Goal: Task Accomplishment & Management: Use online tool/utility

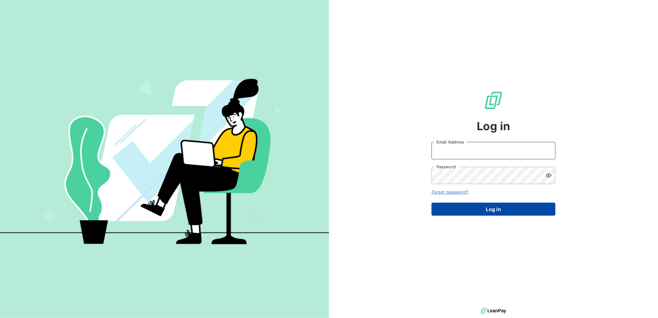
type input "[PERSON_NAME][EMAIL_ADDRESS][PERSON_NAME][DOMAIN_NAME]"
click at [496, 210] on button "Log in" at bounding box center [493, 209] width 124 height 13
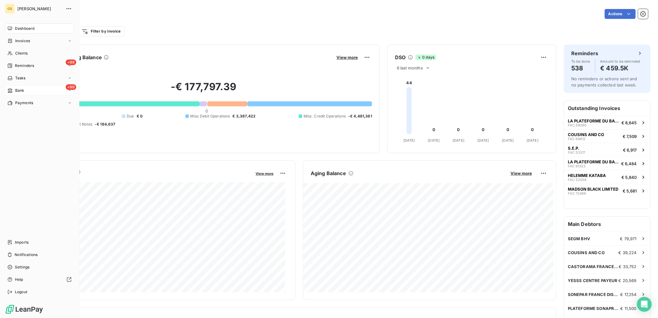
click at [21, 93] on div "+99 Bank" at bounding box center [39, 90] width 69 height 10
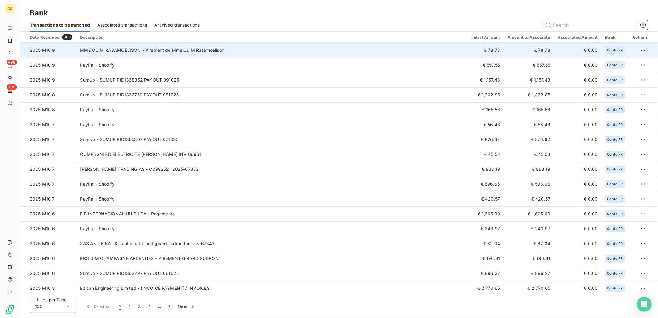
click at [389, 54] on td "MME OU M RASAMOELISON - Virement de Mme Ou M Rasamoelison" at bounding box center [271, 50] width 391 height 15
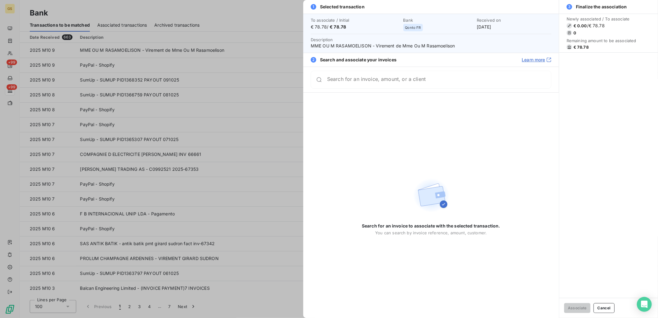
click at [349, 48] on span "MME OU M RASAMOELISON - Virement de Mme Ou M Rasamoelison" at bounding box center [431, 46] width 241 height 6
copy span "RASAMOELISON"
click at [272, 108] on div at bounding box center [329, 159] width 658 height 318
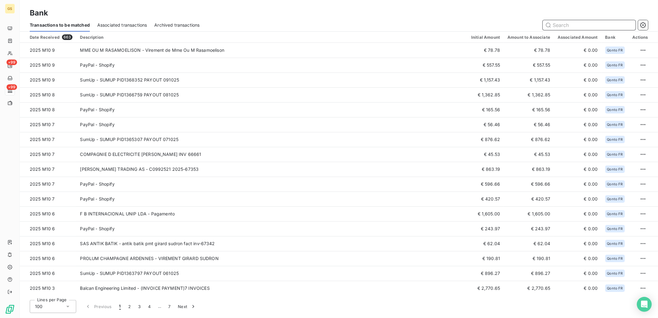
click at [555, 27] on input "text" at bounding box center [589, 25] width 93 height 10
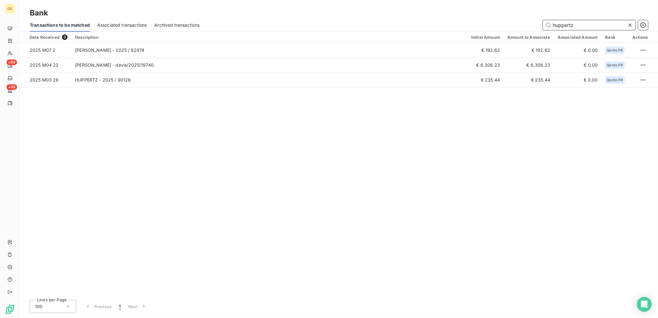
type input "huppertz"
click at [359, 149] on div "Date Received 3 Description Initial Amount Amount to Associate Associated Amoun…" at bounding box center [339, 163] width 638 height 263
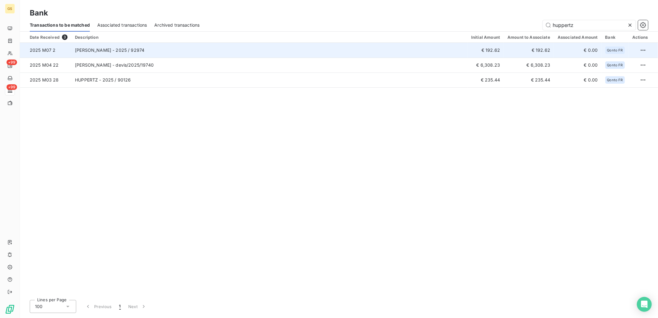
click at [211, 53] on td "[PERSON_NAME] - 2025 / 92974" at bounding box center [269, 50] width 396 height 15
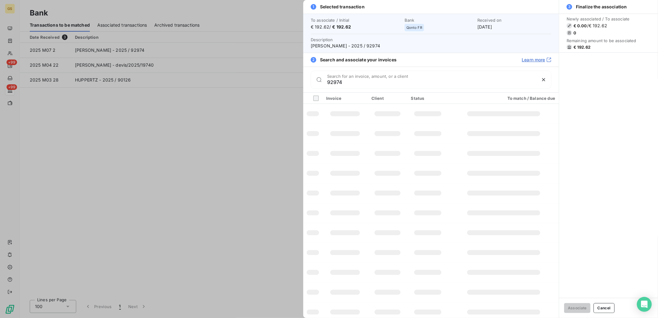
type input "92974"
click at [254, 141] on div at bounding box center [329, 159] width 658 height 318
